Goal: Transaction & Acquisition: Purchase product/service

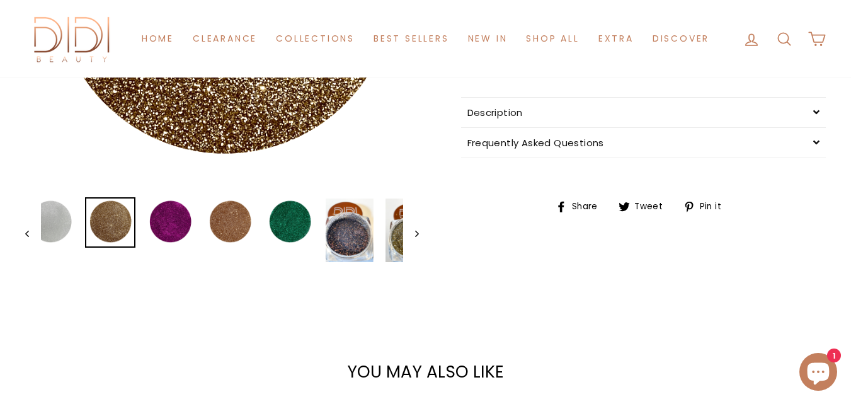
scroll to position [378, 0]
click at [27, 237] on button "Previous" at bounding box center [33, 233] width 16 height 72
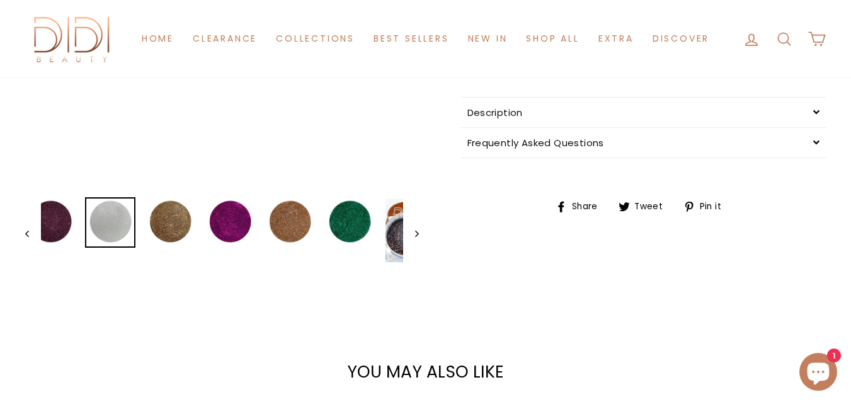
click at [27, 237] on button "Previous" at bounding box center [33, 233] width 16 height 72
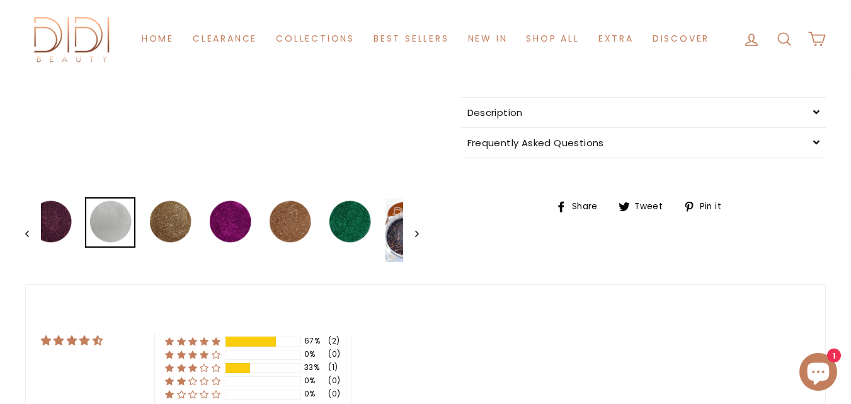
click at [27, 237] on button "Previous" at bounding box center [33, 233] width 16 height 72
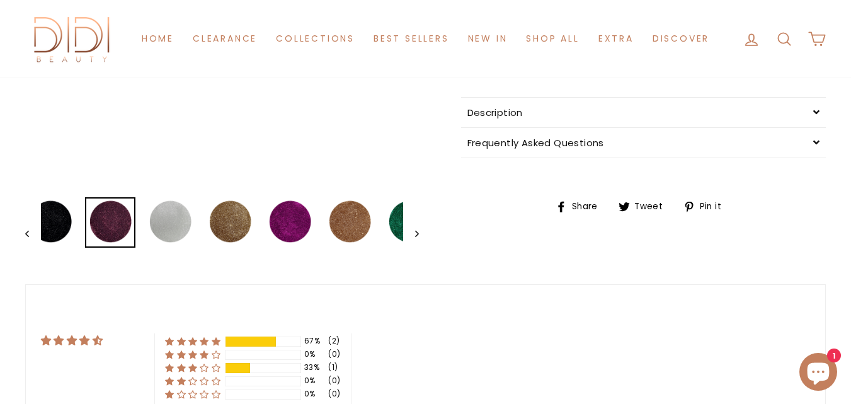
click at [27, 237] on button "Previous" at bounding box center [33, 233] width 16 height 72
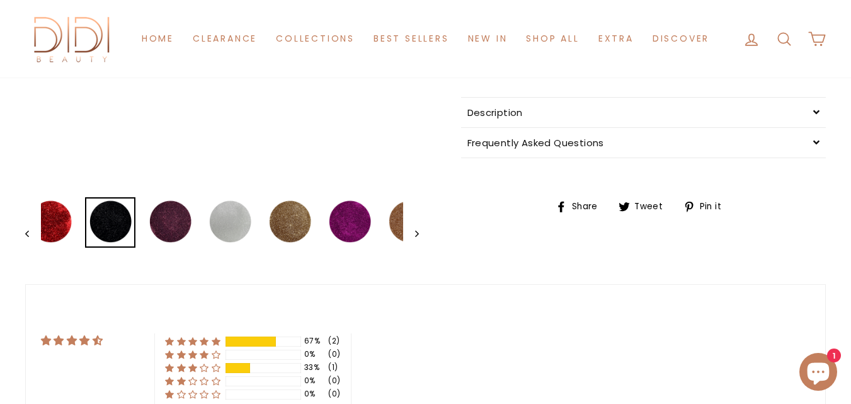
click at [27, 237] on button "Previous" at bounding box center [33, 233] width 16 height 72
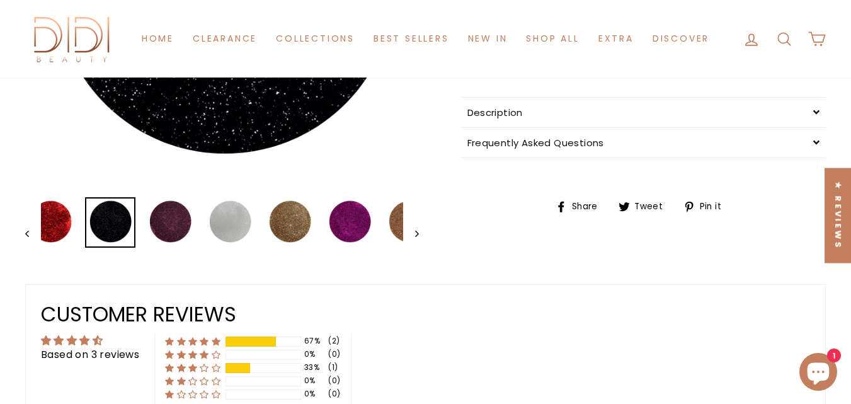
click at [27, 237] on button "Previous" at bounding box center [33, 233] width 16 height 72
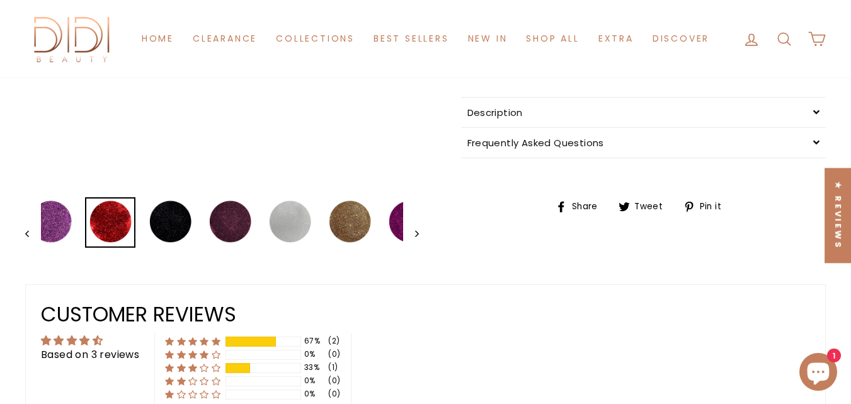
click at [27, 237] on button "Previous" at bounding box center [33, 233] width 16 height 72
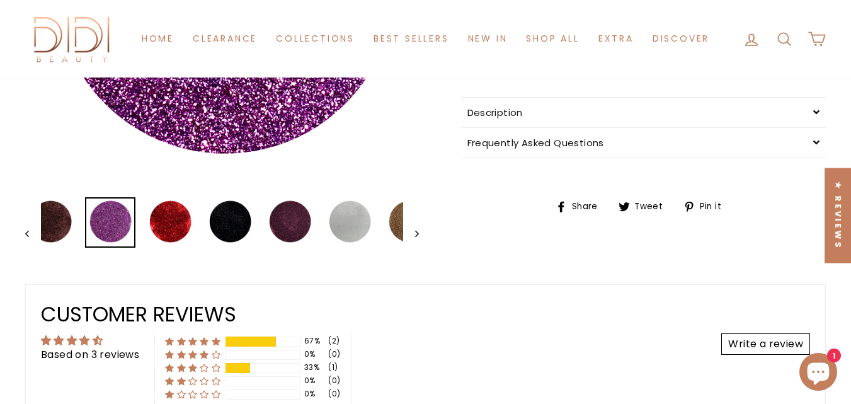
click at [27, 237] on button "Previous" at bounding box center [33, 233] width 16 height 72
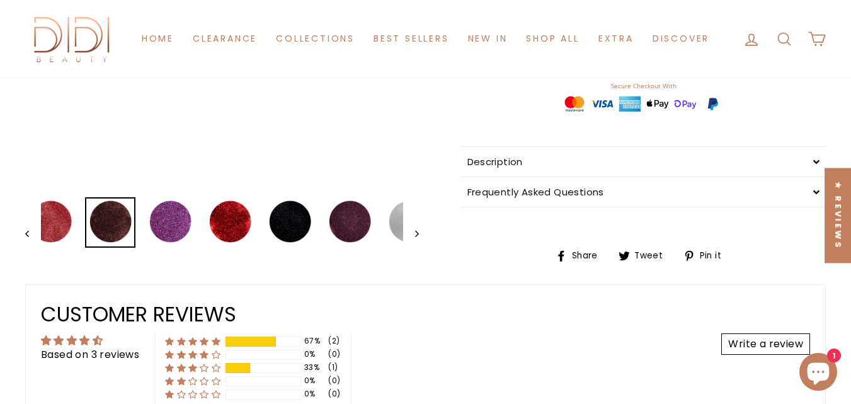
scroll to position [0, 0]
click at [27, 237] on button "Previous" at bounding box center [33, 233] width 16 height 72
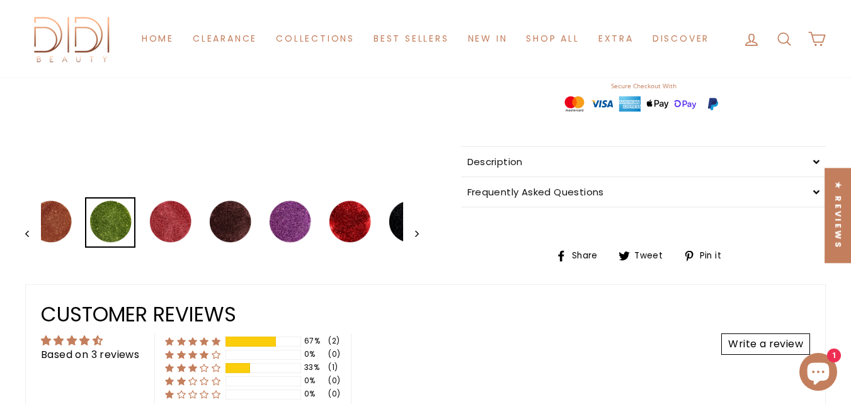
drag, startPoint x: 62, startPoint y: 226, endPoint x: 340, endPoint y: 225, distance: 277.8
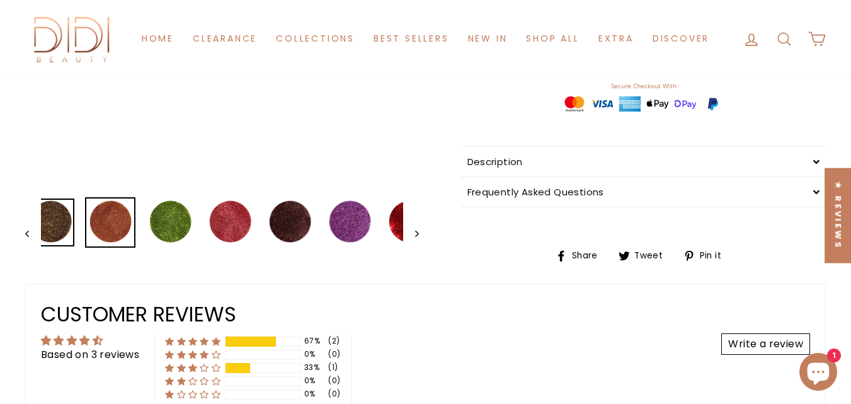
click at [58, 226] on img at bounding box center [50, 222] width 48 height 48
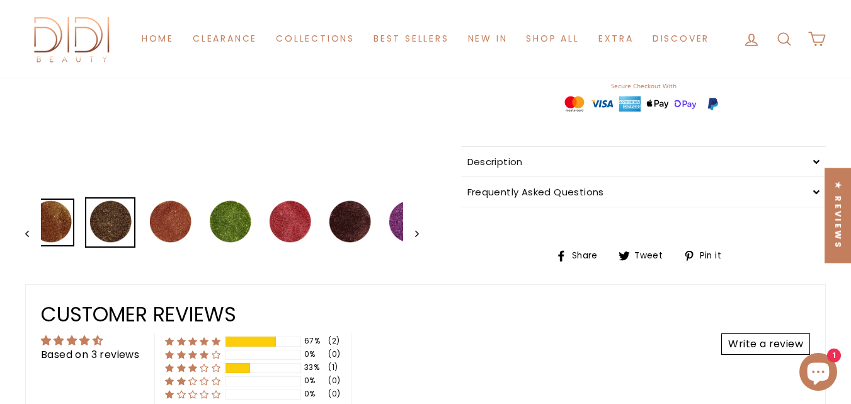
click at [58, 226] on img at bounding box center [50, 222] width 48 height 48
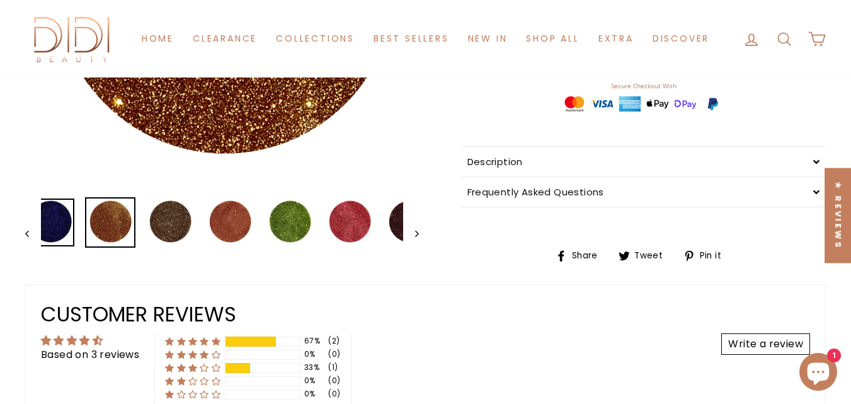
click at [58, 226] on img at bounding box center [50, 222] width 48 height 48
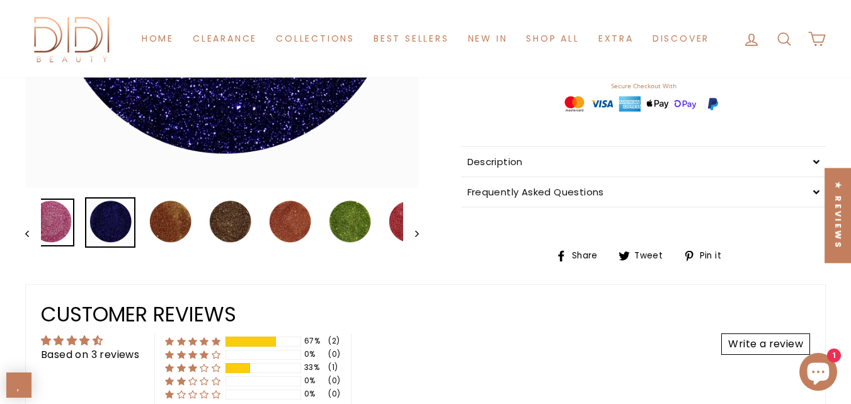
click at [58, 226] on img at bounding box center [50, 222] width 48 height 48
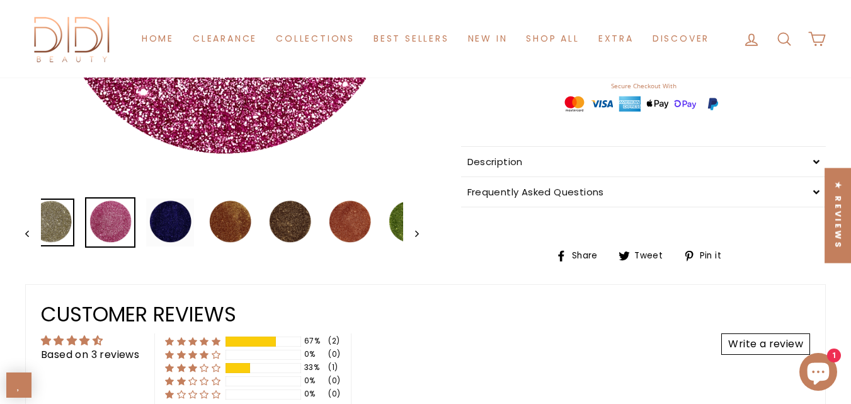
click at [58, 226] on img at bounding box center [50, 222] width 48 height 48
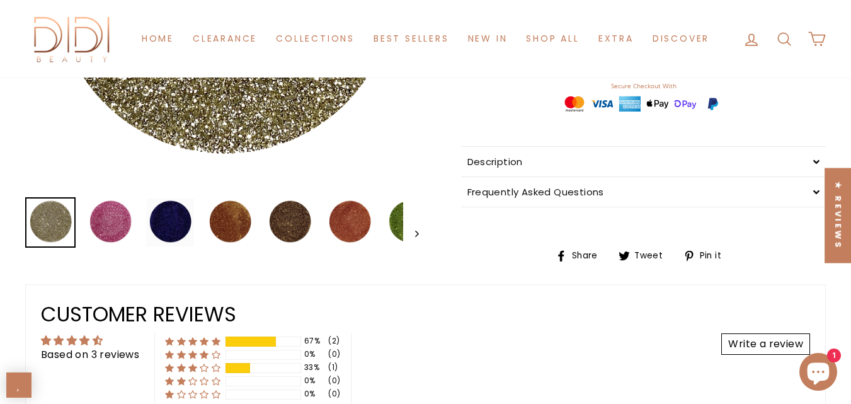
click at [58, 226] on img at bounding box center [50, 222] width 48 height 48
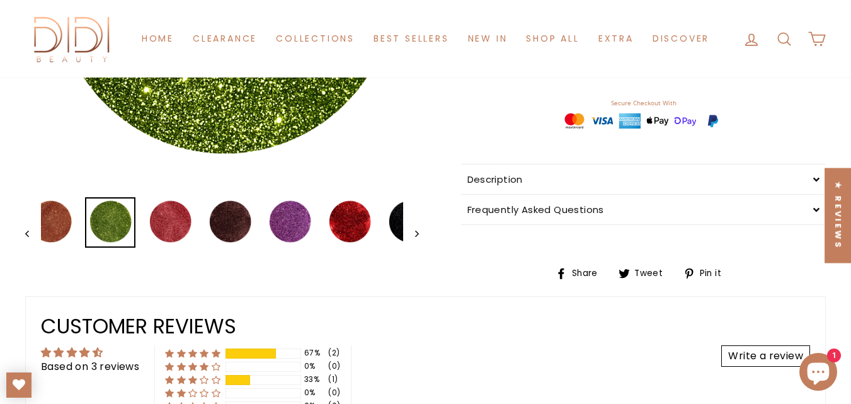
click at [134, 229] on img at bounding box center [110, 222] width 48 height 48
click at [389, 229] on img at bounding box center [410, 222] width 48 height 48
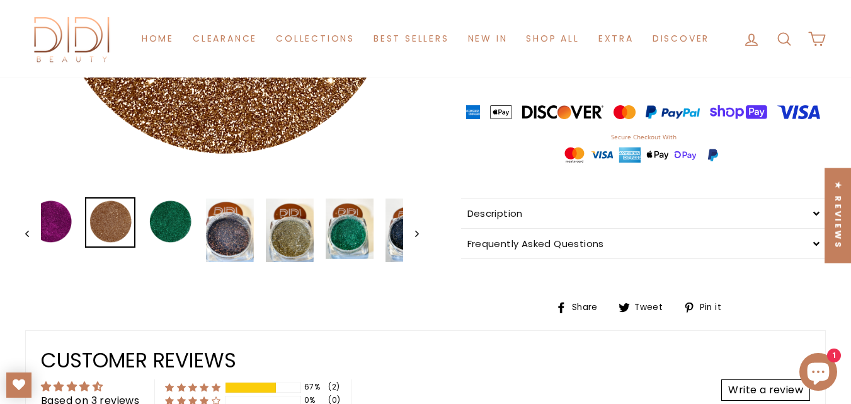
click at [134, 226] on img at bounding box center [110, 222] width 48 height 48
click at [392, 236] on img at bounding box center [410, 230] width 48 height 64
